Goal: Communication & Community: Answer question/provide support

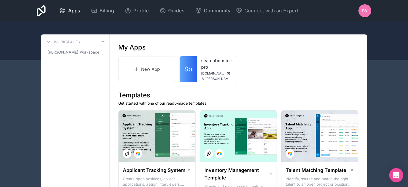
click at [396, 176] on icon "Open Intercom Messenger" at bounding box center [396, 174] width 6 height 7
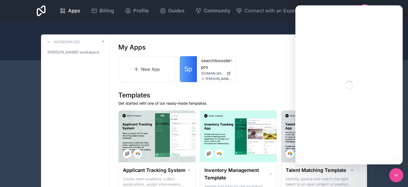
drag, startPoint x: 394, startPoint y: 174, endPoint x: 394, endPoint y: 176, distance: 2.7
click at [393, 174] on icon "Close Intercom Messenger" at bounding box center [395, 174] width 6 height 6
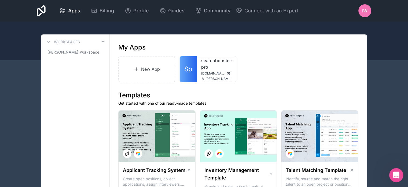
click at [396, 174] on icon "Open Intercom Messenger" at bounding box center [396, 174] width 4 height 4
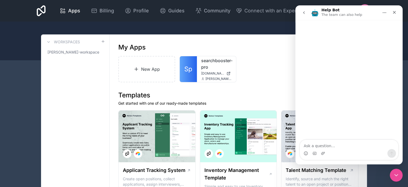
click at [306, 12] on button "go back" at bounding box center [304, 13] width 10 height 10
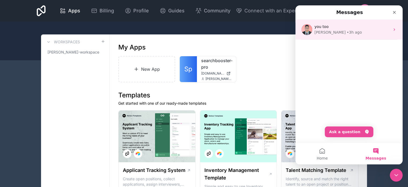
click at [347, 32] on div "• 3h ago" at bounding box center [354, 33] width 15 height 6
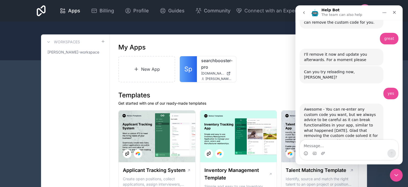
scroll to position [1386, 0]
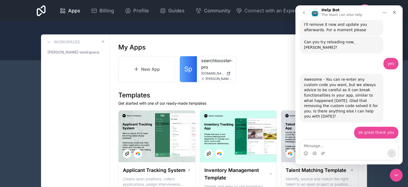
click at [330, 145] on textarea "Message…" at bounding box center [349, 144] width 98 height 9
type textarea "ב"
type textarea "t"
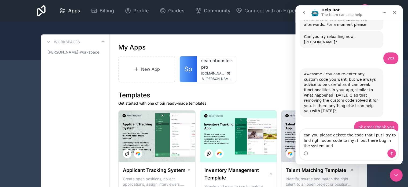
scroll to position [1396, 0]
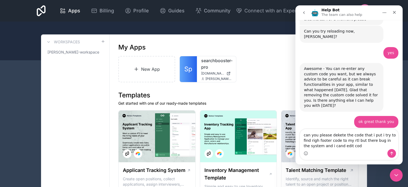
type textarea "can you please dekete the code that i put i try to find righ footer code to my …"
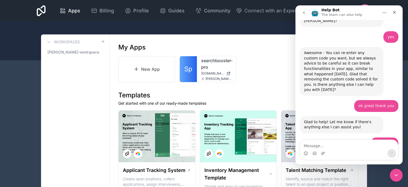
scroll to position [1412, 0]
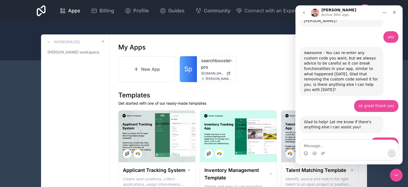
copy div "can you please dekete the code that i put i try to find righ footer code to my …"
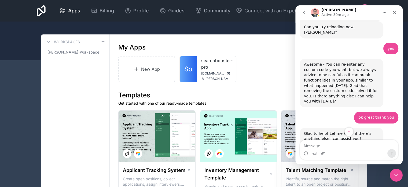
scroll to position [1412, 0]
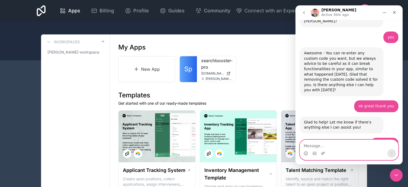
click at [332, 147] on textarea "Message…" at bounding box center [349, 144] width 98 height 9
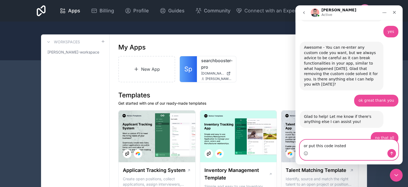
click at [318, 148] on textarea "or put this code insted" at bounding box center [349, 144] width 98 height 9
paste textarea "<script> (function () { const HEBREW_RE = /[\u0590-\u05FF]/; // מסמנים רק אלמנט…"
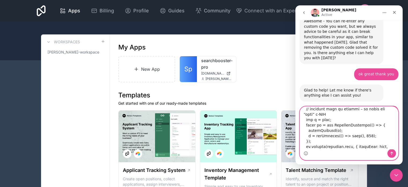
scroll to position [1446, 0]
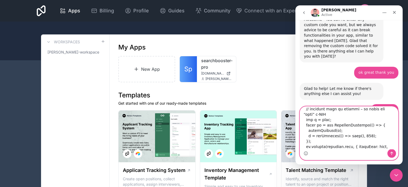
type textarea "or put this code insted <script> (function () { const HEBREW_RE = /[\u0590-\u05…"
click at [392, 153] on icon "Send a message…" at bounding box center [392, 152] width 3 height 3
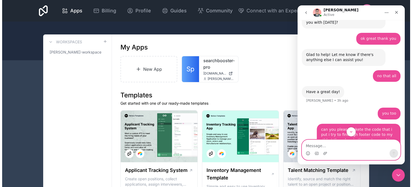
scroll to position [1481, 0]
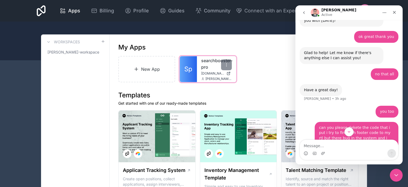
click at [198, 71] on div "searchbooster-pro searchbooster-pro.noloco.co leon@topa.co.il" at bounding box center [216, 69] width 39 height 26
click at [192, 70] on span "Sp" at bounding box center [188, 69] width 8 height 9
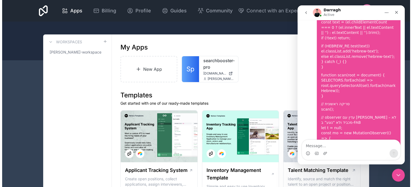
scroll to position [1902, 0]
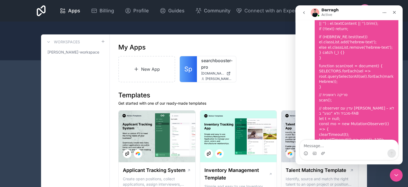
click at [335, 148] on textarea "Message…" at bounding box center [349, 144] width 98 height 9
type textarea "great thank you"
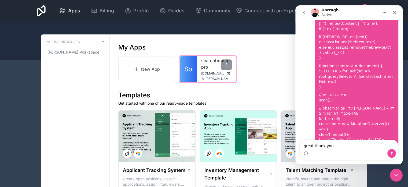
click at [211, 66] on link "searchbooster-pro" at bounding box center [216, 63] width 31 height 13
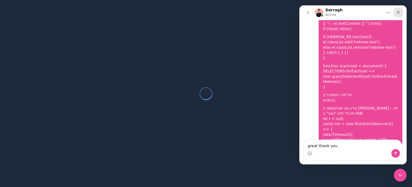
click at [397, 12] on icon "Close" at bounding box center [398, 12] width 3 height 3
